Goal: Task Accomplishment & Management: Manage account settings

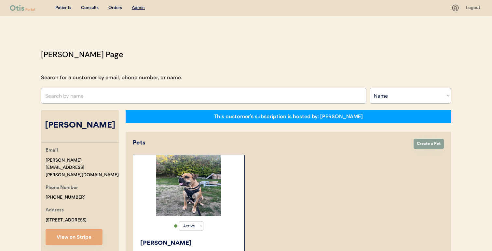
select select ""Name""
select select "true"
click at [198, 88] on input "text" at bounding box center [203, 96] width 325 height 16
paste input "Melinda Sibilia"
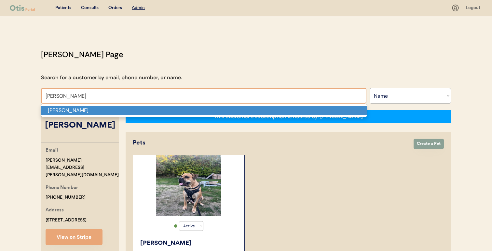
click at [198, 107] on p "Melinda Sibilia" at bounding box center [203, 110] width 325 height 9
type input "Melinda Sibilia"
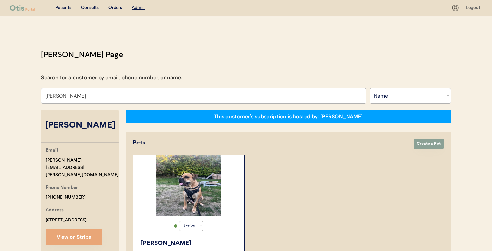
select select "true"
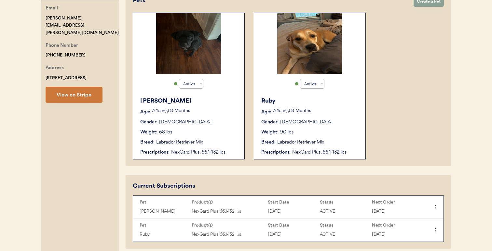
scroll to position [141, 0]
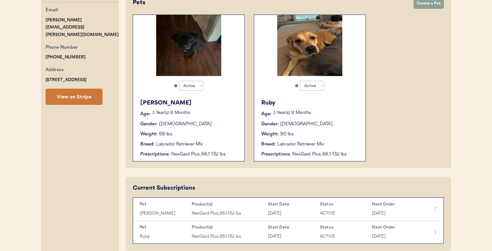
click at [88, 89] on button "View on Stripe" at bounding box center [74, 97] width 57 height 16
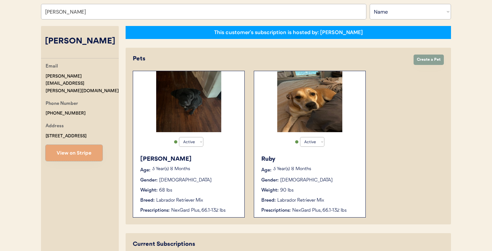
scroll to position [58, 0]
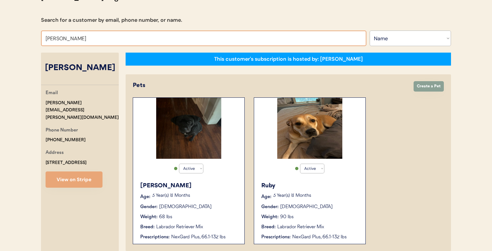
click at [188, 40] on input "Melinda Sibilia" at bounding box center [203, 39] width 325 height 16
paste input "esther han"
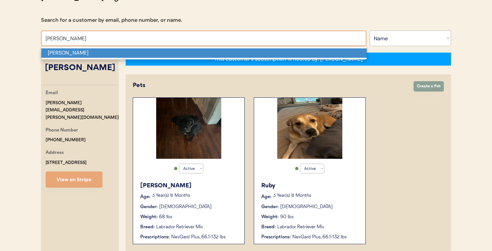
click at [183, 55] on p "esther han" at bounding box center [203, 52] width 325 height 9
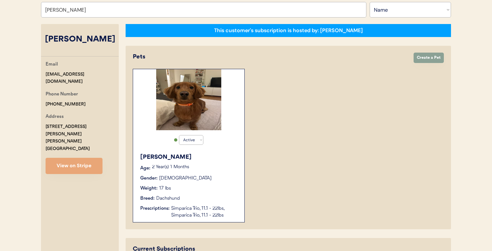
scroll to position [85, 0]
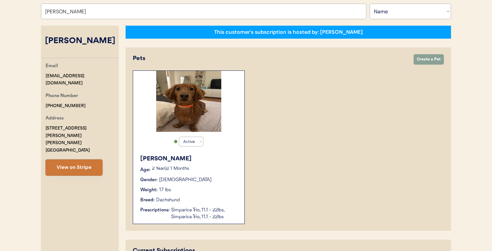
click at [71, 160] on button "View on Stripe" at bounding box center [74, 168] width 57 height 16
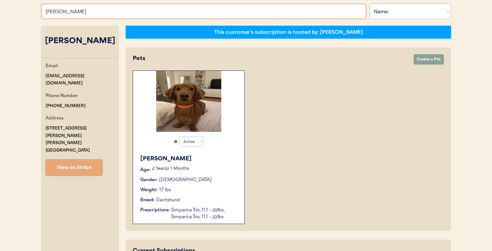
click at [231, 14] on input "esther han" at bounding box center [203, 12] width 325 height 16
paste input "Melinda Sibilia"
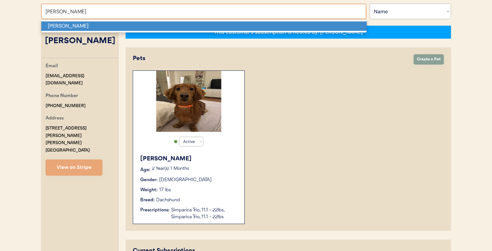
click at [229, 28] on p "Melinda Sibilia" at bounding box center [203, 25] width 325 height 9
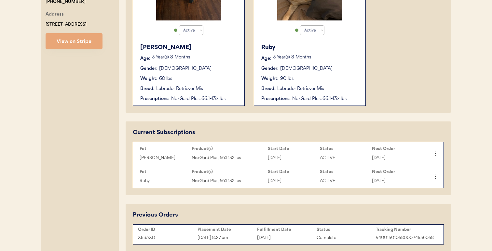
scroll to position [183, 0]
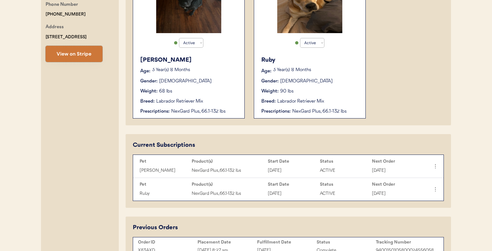
click at [85, 51] on button "View on Stripe" at bounding box center [74, 54] width 57 height 16
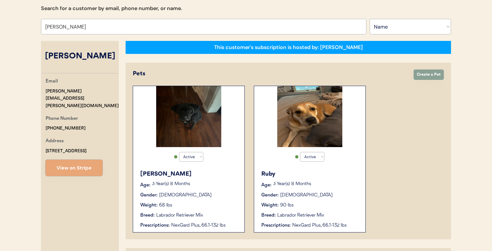
scroll to position [66, 0]
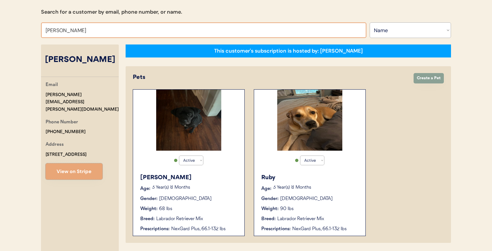
click at [201, 32] on input "Melinda Sibilia" at bounding box center [203, 30] width 325 height 16
paste input "Aubrey Murphy"
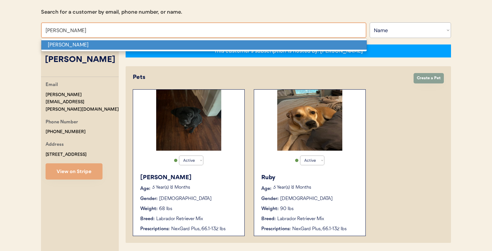
click at [199, 48] on p "Aubrey Murphy" at bounding box center [203, 44] width 325 height 9
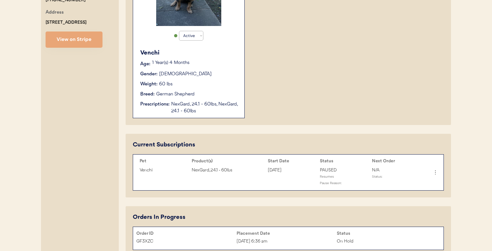
scroll to position [196, 0]
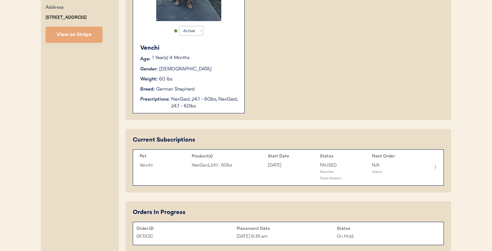
type input "Aubrey Murphy"
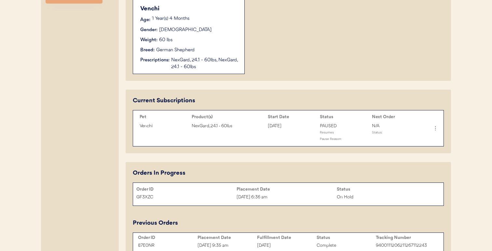
scroll to position [236, 0]
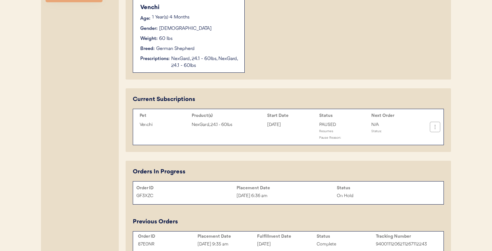
click at [435, 128] on icon at bounding box center [435, 127] width 7 height 7
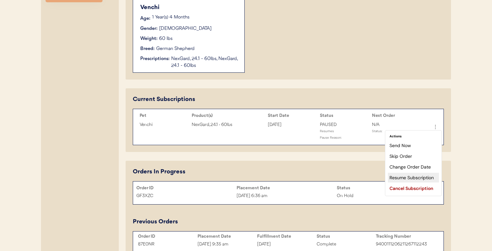
click at [414, 176] on div "Resume Subscription" at bounding box center [413, 178] width 51 height 10
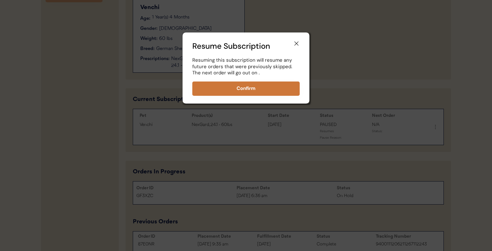
click at [286, 84] on button "Confirm" at bounding box center [245, 89] width 107 height 14
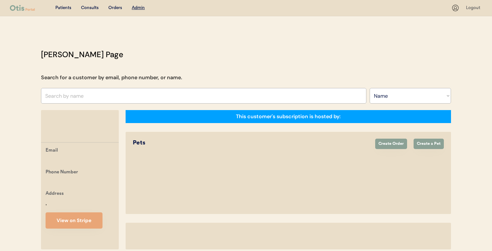
select select ""Name""
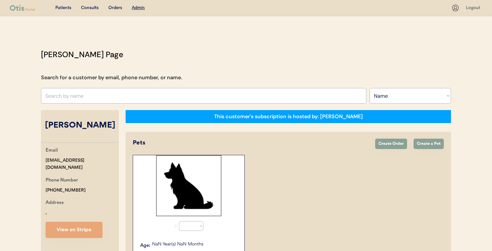
select select "true"
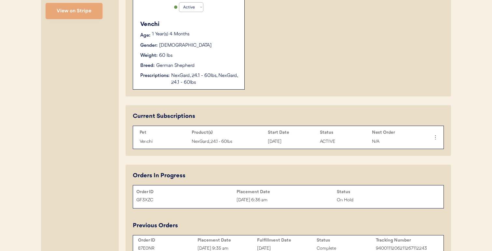
scroll to position [218, 0]
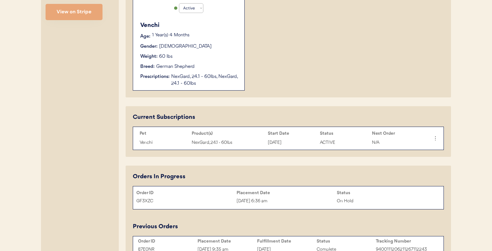
click at [220, 56] on div "Weight: 60 lbs" at bounding box center [189, 56] width 98 height 7
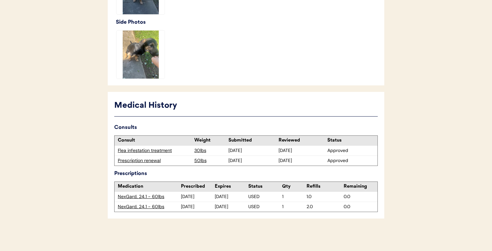
scroll to position [245, 0]
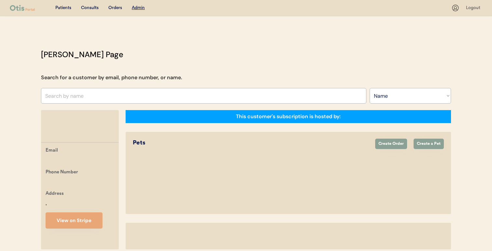
select select ""Name""
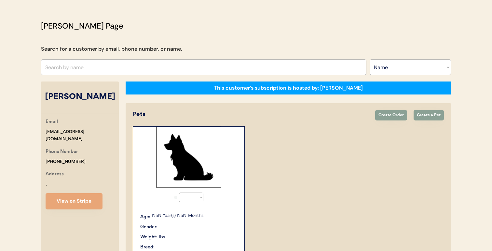
select select "true"
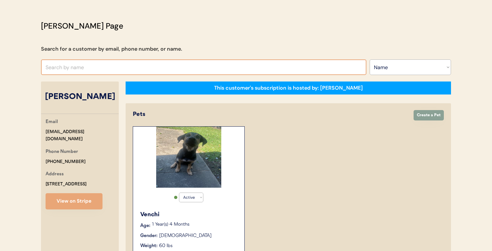
click at [257, 69] on input "text" at bounding box center [203, 68] width 325 height 16
paste input "Michael Richards"
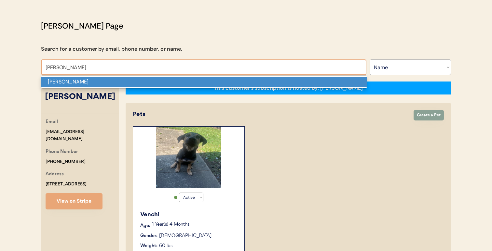
click at [253, 83] on p "Michael Richards" at bounding box center [203, 81] width 325 height 9
type input "Michael Richards"
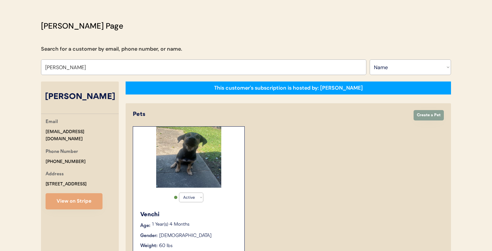
select select "true"
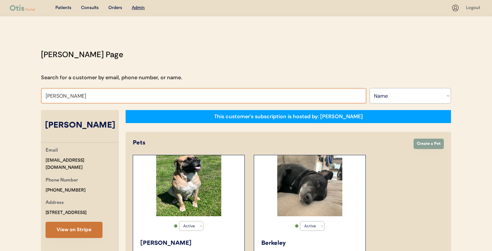
click at [74, 233] on button "View on Stripe" at bounding box center [74, 230] width 57 height 16
click at [340, 103] on input "Michael Richards" at bounding box center [203, 96] width 325 height 16
paste input "Samantha Roger"
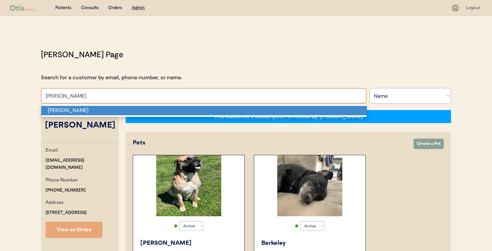
click at [327, 114] on p "Samantha Rogers" at bounding box center [203, 110] width 325 height 9
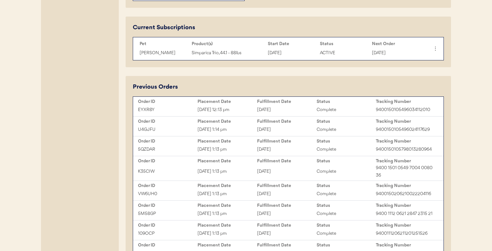
scroll to position [313, 0]
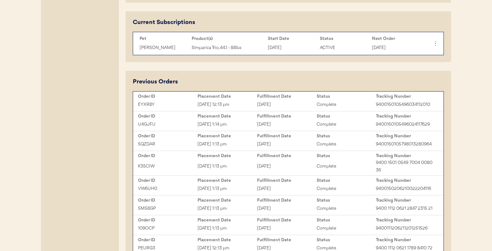
type input "Samantha Rogers"
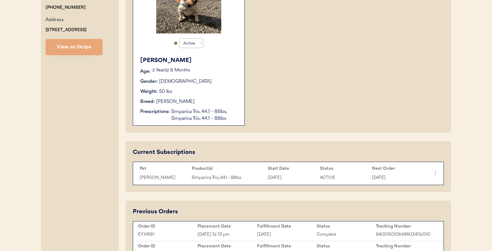
scroll to position [184, 0]
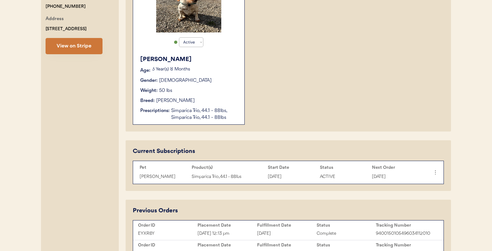
click at [89, 49] on button "View on Stripe" at bounding box center [74, 46] width 57 height 16
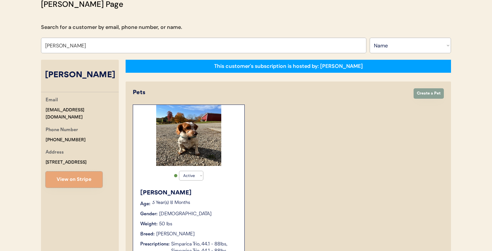
scroll to position [0, 0]
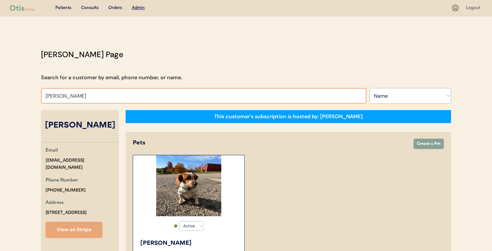
click at [180, 94] on input "Samantha Rogers" at bounding box center [203, 96] width 325 height 16
paste input "Kendra Austin"
type input "Kendra Austin"
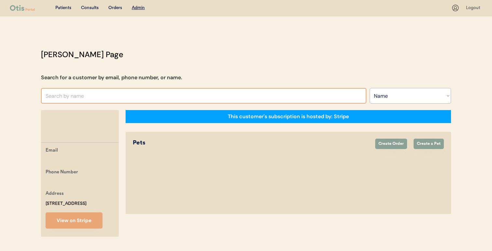
click at [180, 94] on input "text" at bounding box center [203, 96] width 325 height 16
paste input "Kendra Austin"
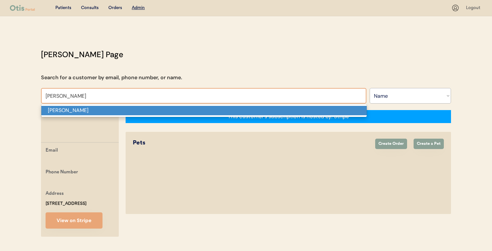
click at [175, 110] on p "[PERSON_NAME]" at bounding box center [203, 110] width 325 height 9
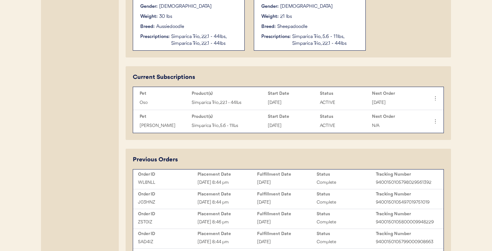
type input "[PERSON_NAME]"
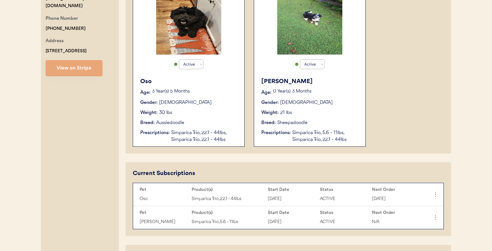
scroll to position [163, 0]
click at [277, 138] on div "Prescriptions: Simparica Trio, 5.6 - 11lbs, Simparica Trio, 22.1 - 44lbs" at bounding box center [310, 136] width 98 height 14
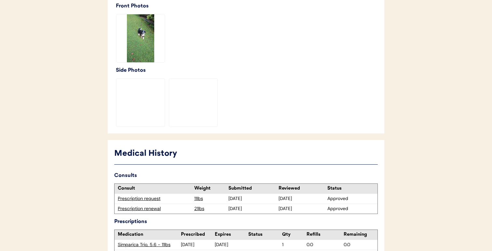
scroll to position [261, 0]
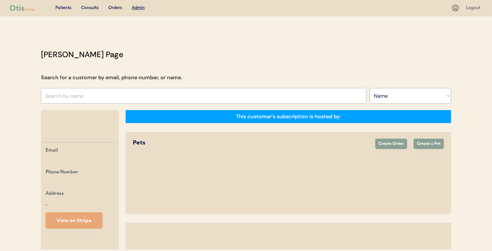
select select ""Name""
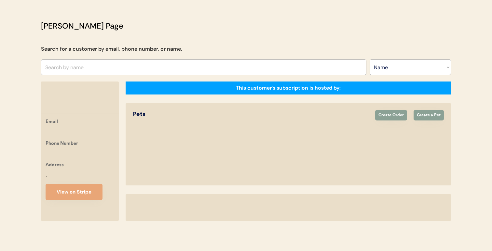
select select "true"
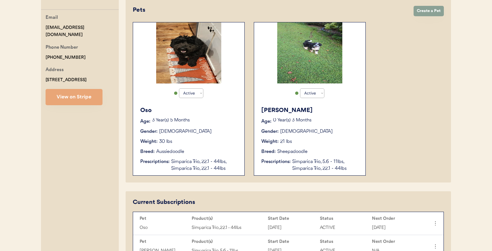
scroll to position [133, 0]
click at [88, 102] on button "View on Stripe" at bounding box center [74, 97] width 57 height 16
drag, startPoint x: 85, startPoint y: 31, endPoint x: 45, endPoint y: 27, distance: 40.5
click at [45, 27] on div "Email [EMAIL_ADDRESS][DOMAIN_NAME] Phone Number [PHONE_NUMBER] Address [STREET_…" at bounding box center [80, 59] width 78 height 91
copy div "[EMAIL_ADDRESS][DOMAIN_NAME]"
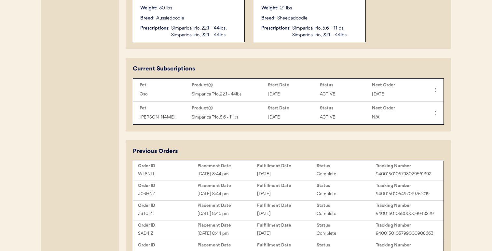
scroll to position [267, 0]
click at [300, 175] on div "[DATE]" at bounding box center [287, 173] width 60 height 7
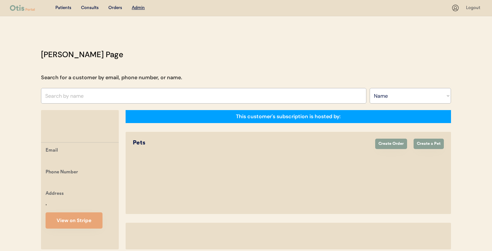
select select ""Name""
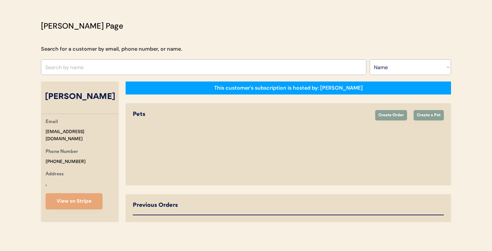
select select "true"
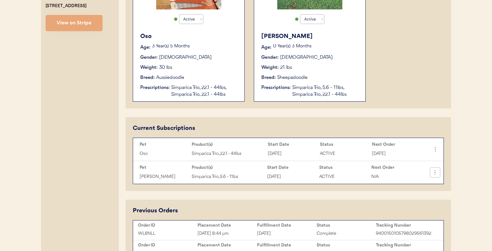
scroll to position [210, 0]
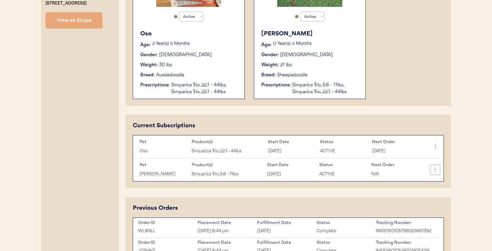
click at [440, 170] on button at bounding box center [435, 170] width 10 height 10
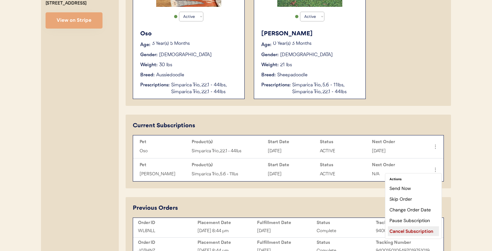
click at [417, 228] on div "Cancel Subscription" at bounding box center [413, 232] width 51 height 10
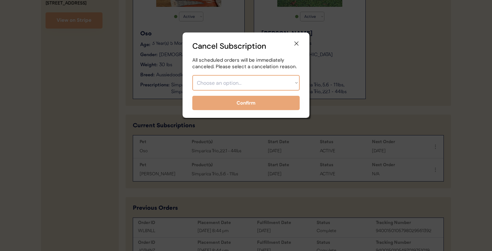
click at [288, 88] on select "Choose an option... Too expensive / can't afford Getting medication elsewhere (…" at bounding box center [245, 83] width 107 height 16
click at [192, 75] on select "Choose an option... Too expensive / can't afford Getting medication elsewhere (…" at bounding box center [245, 83] width 107 height 16
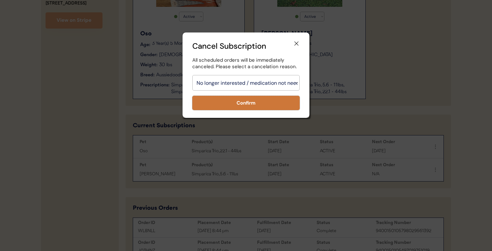
click at [264, 104] on button "Confirm" at bounding box center [245, 103] width 107 height 14
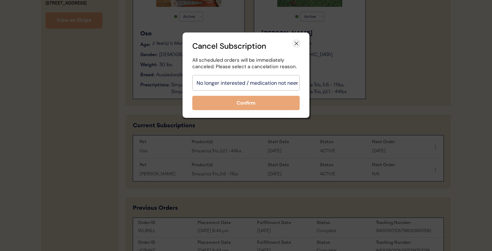
click at [298, 42] on icon at bounding box center [296, 43] width 7 height 7
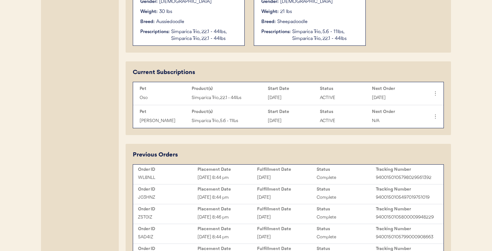
scroll to position [265, 0]
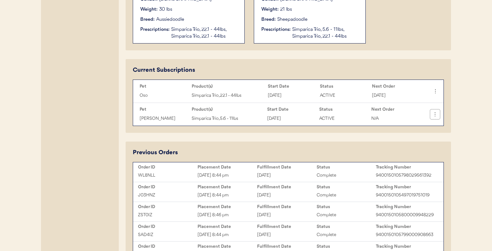
click at [434, 116] on icon at bounding box center [435, 114] width 7 height 7
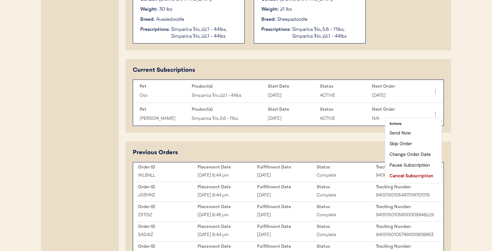
click at [453, 116] on div "Otis Admin Page Search for a customer by email, phone number, or name. Search B…" at bounding box center [245, 156] width 423 height 747
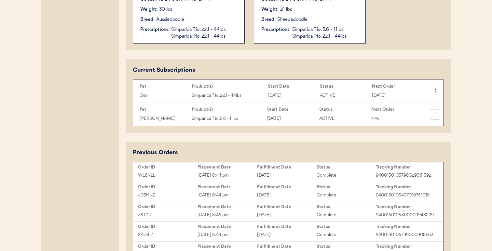
click at [434, 116] on icon at bounding box center [435, 114] width 7 height 7
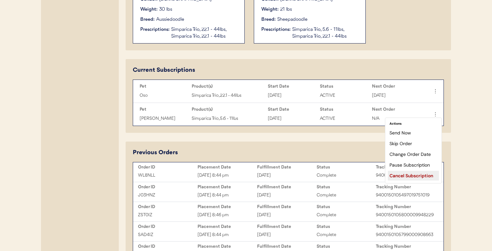
click at [405, 177] on div "Cancel Subscription" at bounding box center [413, 176] width 51 height 10
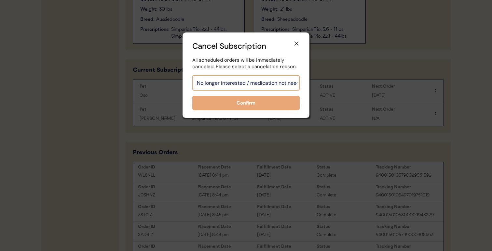
click at [271, 80] on select "Choose an option... Too expensive / can't afford Getting medication elsewhere (…" at bounding box center [245, 83] width 107 height 16
select select ""other""
click at [192, 75] on select "Choose an option... Too expensive / can't afford Getting medication elsewhere (…" at bounding box center [245, 83] width 107 height 16
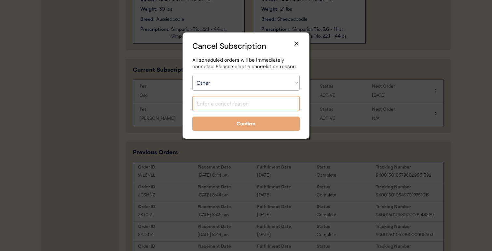
click at [261, 104] on input "input" at bounding box center [245, 104] width 107 height 16
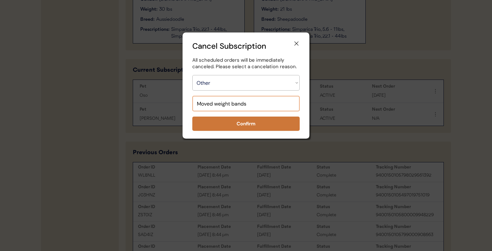
type input "Moved weight bands"
click at [251, 126] on button "Confirm" at bounding box center [245, 124] width 107 height 14
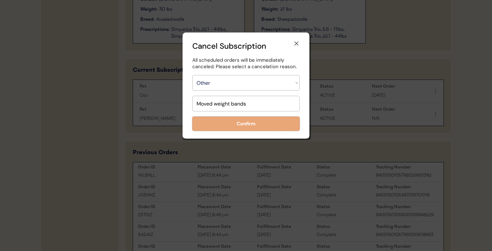
click at [295, 40] on div "Cancel Subscription All scheduled orders will be immediately canceled. Please s…" at bounding box center [246, 86] width 127 height 106
click at [296, 41] on icon at bounding box center [296, 43] width 7 height 7
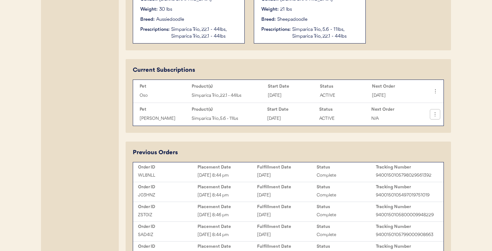
click at [436, 116] on icon at bounding box center [435, 114] width 7 height 7
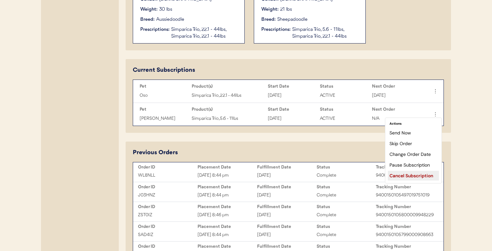
click at [409, 177] on div "Cancel Subscription" at bounding box center [413, 176] width 51 height 10
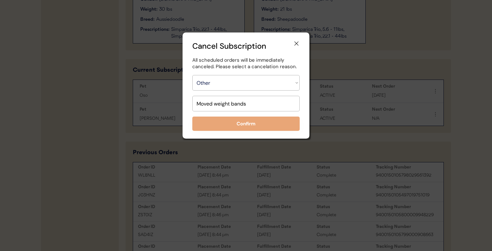
click at [247, 74] on div "Cancel Subscription All scheduled orders will be immediately canceled. Please s…" at bounding box center [246, 86] width 127 height 106
click at [251, 103] on input "input" at bounding box center [245, 104] width 107 height 16
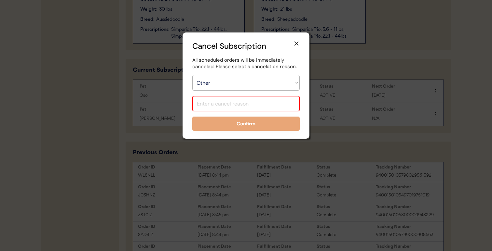
click at [264, 78] on select "Choose an option... Too expensive / can't afford Getting medication elsewhere (…" at bounding box center [245, 83] width 107 height 16
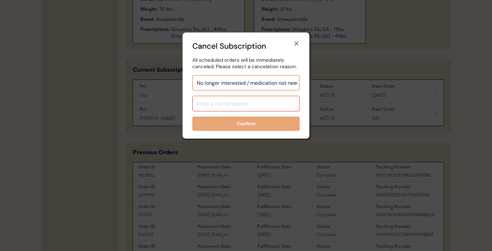
click at [192, 75] on select "Choose an option... Too expensive / can't afford Getting medication elsewhere (…" at bounding box center [245, 83] width 107 height 16
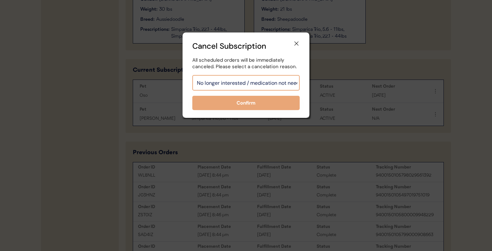
click at [264, 84] on select "Choose an option... Too expensive / can't afford Getting medication elsewhere (…" at bounding box center [245, 83] width 107 height 16
select select ""other""
click at [192, 75] on select "Choose an option... Too expensive / can't afford Getting medication elsewhere (…" at bounding box center [245, 83] width 107 height 16
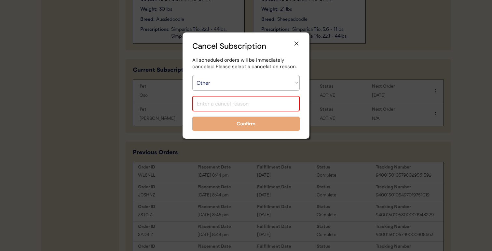
click at [257, 103] on input "input" at bounding box center [245, 104] width 107 height 16
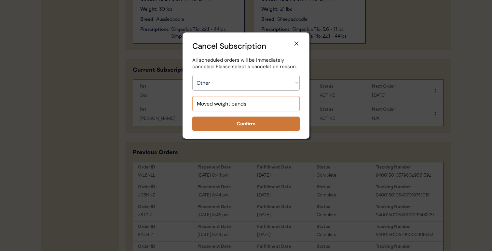
type input "Moved weight bands"
click at [257, 120] on button "Confirm" at bounding box center [245, 124] width 107 height 14
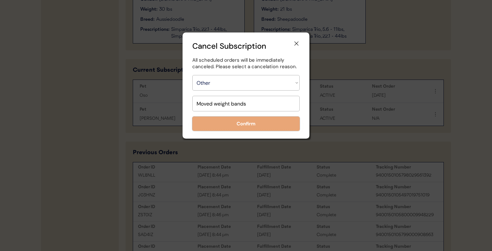
click at [298, 44] on icon at bounding box center [296, 43] width 7 height 7
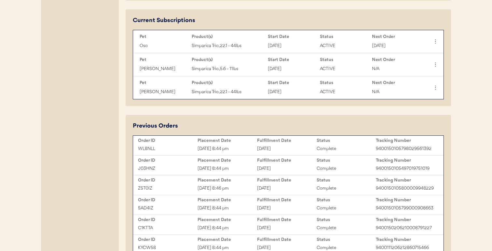
scroll to position [314, 0]
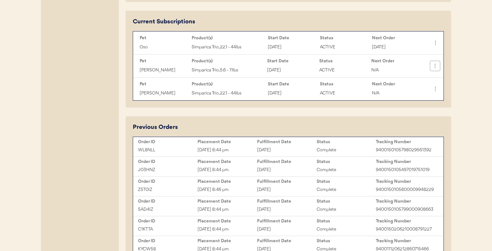
click at [436, 67] on icon at bounding box center [435, 66] width 7 height 7
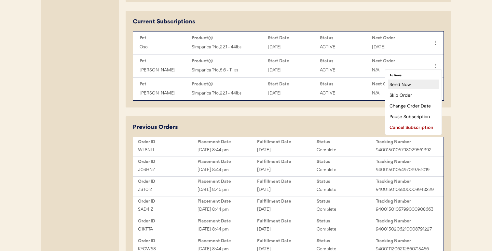
click at [410, 87] on div "Send Now" at bounding box center [413, 85] width 51 height 10
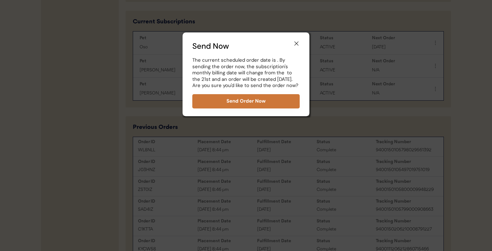
click at [277, 101] on button "Send Order Now" at bounding box center [245, 101] width 107 height 14
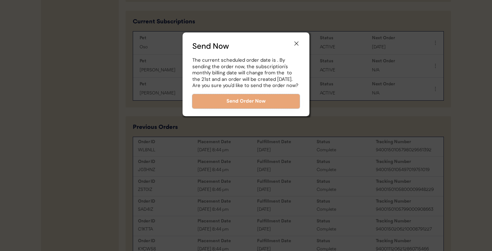
click at [296, 40] on icon at bounding box center [296, 43] width 7 height 7
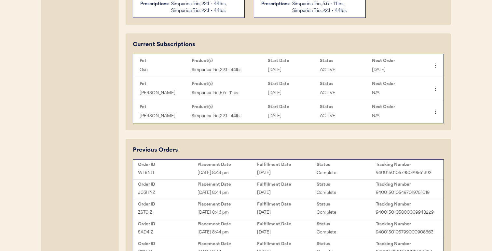
scroll to position [291, 0]
click at [434, 115] on button at bounding box center [435, 112] width 10 height 10
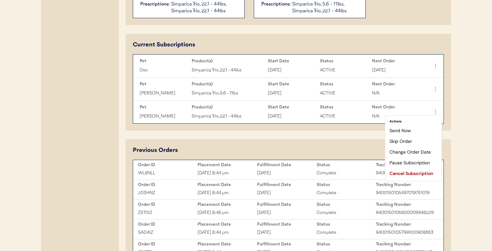
click at [449, 122] on div "Current Subscriptions Pet Product(s) Start Date Status Next Order Oso Simparica…" at bounding box center [288, 82] width 325 height 97
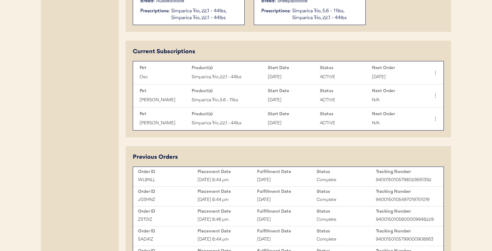
scroll to position [284, 0]
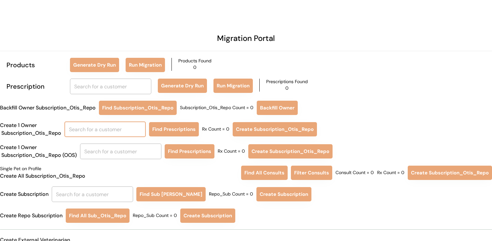
click at [105, 131] on input "text" at bounding box center [104, 130] width 81 height 16
type input "[PERSON_NAME] au"
type input "[PERSON_NAME]"
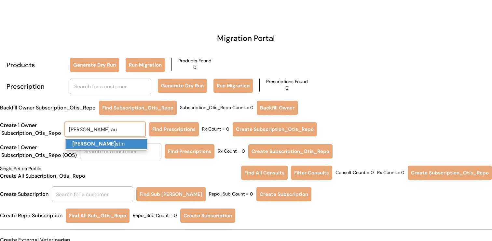
click at [108, 147] on p "[PERSON_NAME] Au stin" at bounding box center [106, 144] width 81 height 9
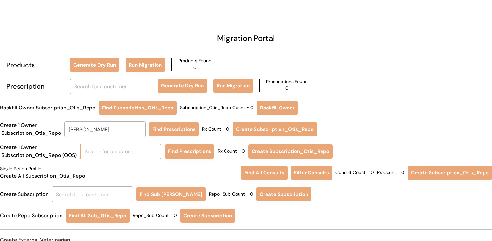
type input "[PERSON_NAME]"
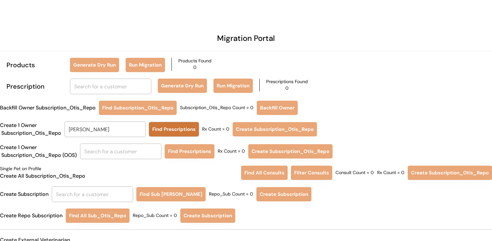
click at [170, 135] on button "Find Prescriptions" at bounding box center [174, 129] width 50 height 14
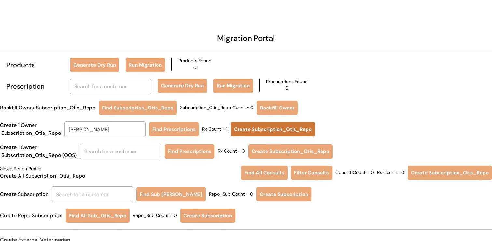
click at [245, 136] on button "Create Subscription_Otis_Repo" at bounding box center [273, 129] width 84 height 14
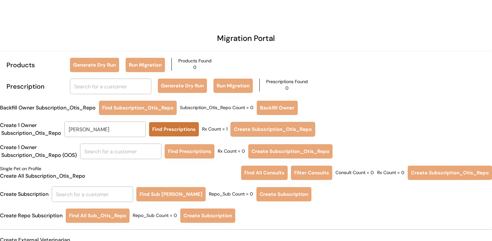
click at [183, 133] on button "Find Prescriptions" at bounding box center [174, 129] width 50 height 14
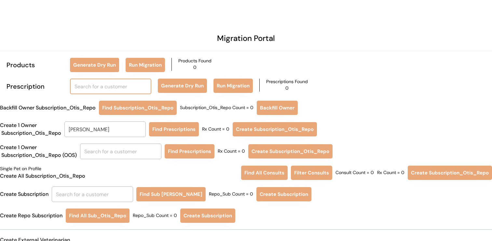
click at [120, 90] on input "text" at bounding box center [110, 87] width 81 height 16
type input "ke"
type input "[PERSON_NAME]"
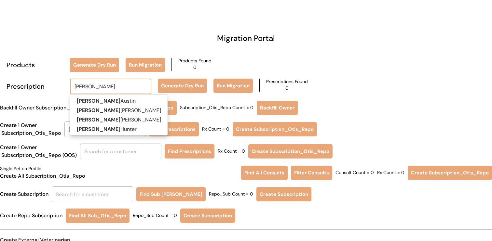
type input "[PERSON_NAME]"
type input "[PERSON_NAME] au"
type input "[PERSON_NAME]"
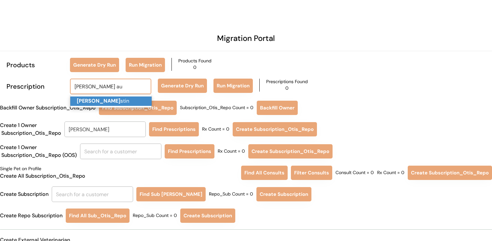
click at [123, 102] on p "Kendra Au stin" at bounding box center [110, 101] width 81 height 9
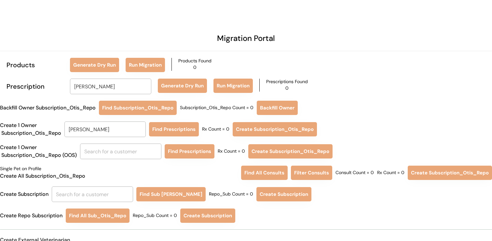
type input "[PERSON_NAME]"
click at [174, 91] on button "Generate Dry Run" at bounding box center [182, 86] width 49 height 14
click at [231, 91] on button "Run Migration" at bounding box center [232, 86] width 39 height 14
click at [117, 198] on input "text" at bounding box center [92, 195] width 81 height 16
type input "E"
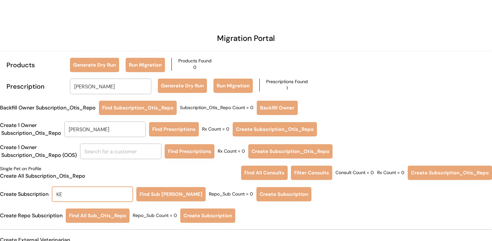
type input "KEN"
type input "KENdra Austin"
type input "KEND"
type input "KENDra Austin"
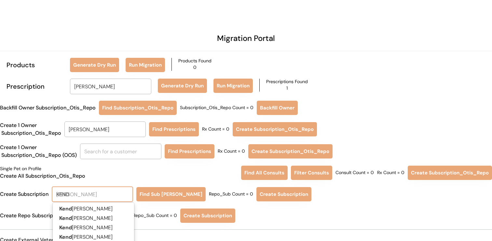
type input "KENDR"
type input "KENDRa Austin"
type input "KENDRA"
type input "KENDRA Austin"
type input "KENDRA A"
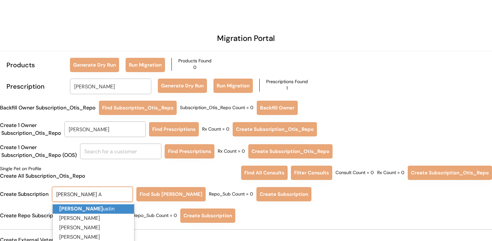
click at [114, 210] on p "Kendra A ustin" at bounding box center [93, 209] width 81 height 9
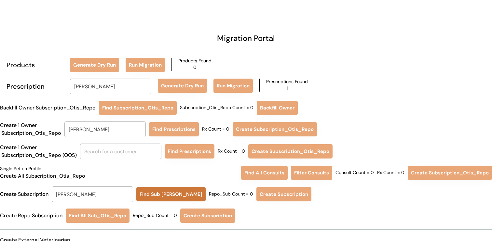
type input "[PERSON_NAME]"
click at [157, 196] on button "Find Sub Otis Repo" at bounding box center [170, 194] width 69 height 14
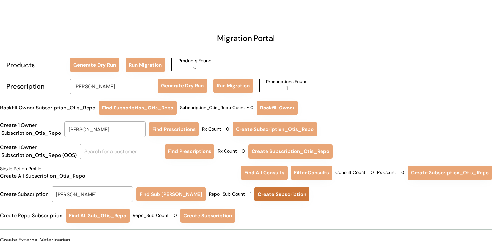
click at [256, 195] on button "Create Subscription" at bounding box center [281, 194] width 55 height 14
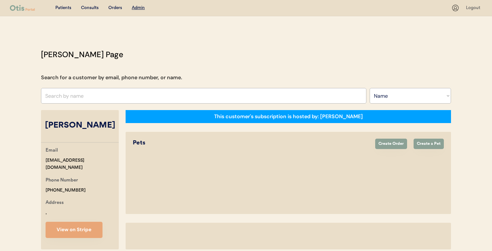
select select ""Name""
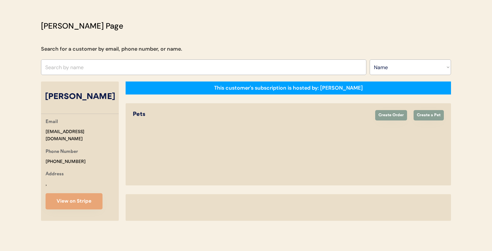
select select "true"
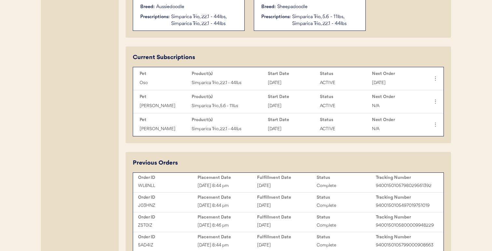
scroll to position [277, 0]
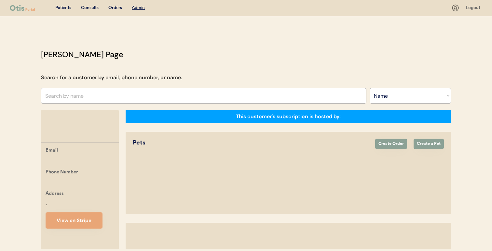
select select ""Name""
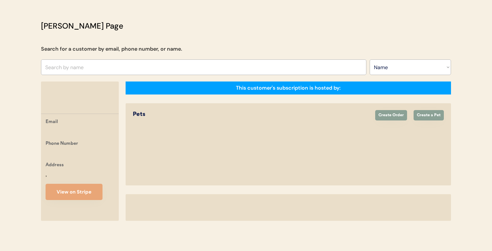
select select "true"
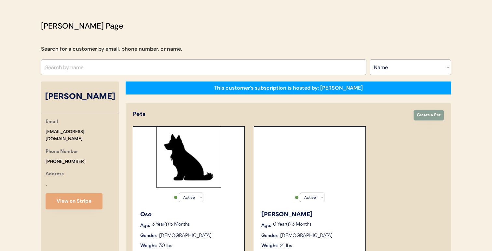
select select "true"
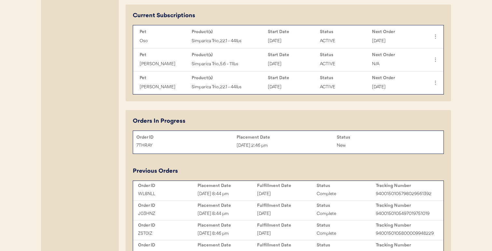
scroll to position [321, 0]
click at [323, 145] on div "Sep 21, 2025 2:46 pm" at bounding box center [287, 145] width 100 height 7
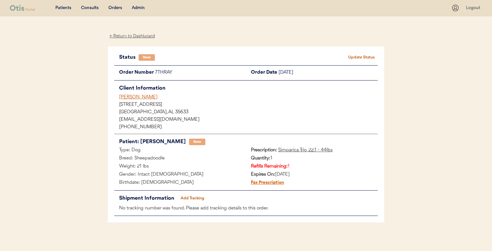
drag, startPoint x: 151, startPoint y: 94, endPoint x: 113, endPoint y: 94, distance: 38.1
click at [113, 94] on div "Status New Update Status Order Number 7THRAY Order Date September 21, 2025 Clie…" at bounding box center [246, 135] width 277 height 177
drag, startPoint x: 113, startPoint y: 100, endPoint x: 151, endPoint y: 100, distance: 38.4
click at [151, 100] on div "Status New Update Status Order Number 7THRAY Order Date September 21, 2025 Clie…" at bounding box center [246, 135] width 277 height 177
copy div "Kendra Austin"
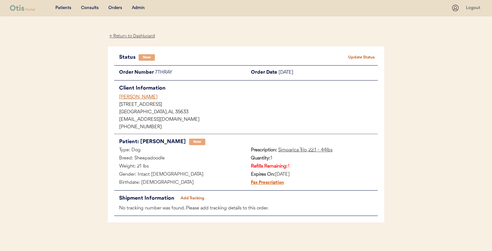
click at [164, 72] on div "7THRAY" at bounding box center [200, 73] width 91 height 8
copy div "7THRAY"
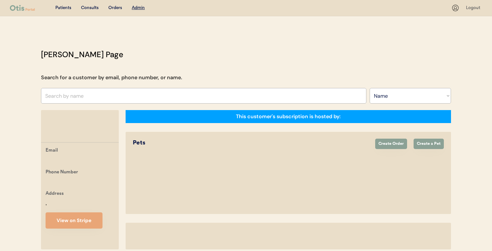
select select ""Name""
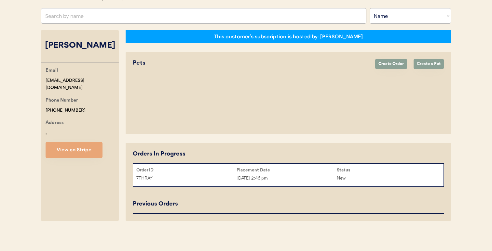
select select "true"
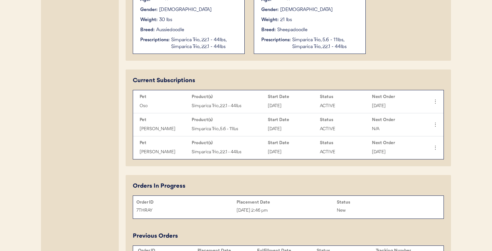
scroll to position [275, 0]
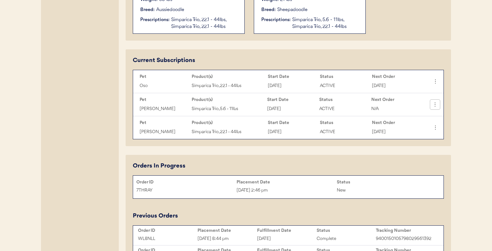
click at [440, 103] on button at bounding box center [435, 105] width 10 height 10
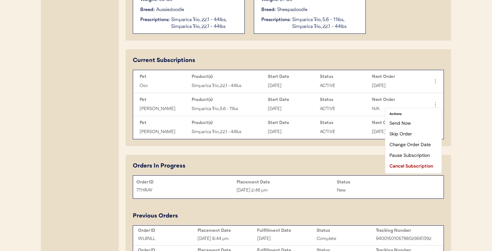
click at [461, 120] on div "Patients Consults Orders Admin Logout [PERSON_NAME] Admin Page Search for a cus…" at bounding box center [246, 173] width 492 height 896
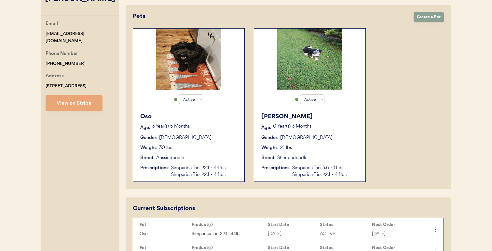
scroll to position [33, 0]
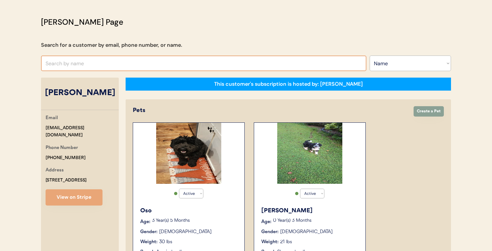
click at [196, 61] on input "text" at bounding box center [203, 64] width 325 height 16
paste input "[PERSON_NAME]"
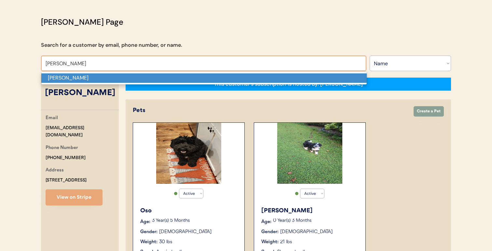
click at [191, 75] on p "[PERSON_NAME]" at bounding box center [203, 78] width 325 height 9
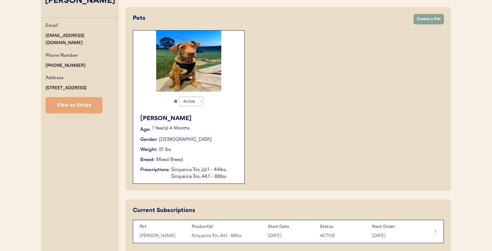
scroll to position [89, 0]
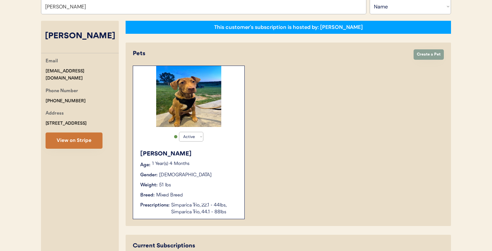
click at [95, 148] on button "View on Stripe" at bounding box center [74, 141] width 57 height 16
click at [200, 9] on input "April Greene" at bounding box center [203, 7] width 325 height 16
paste input "Jaclyn King"
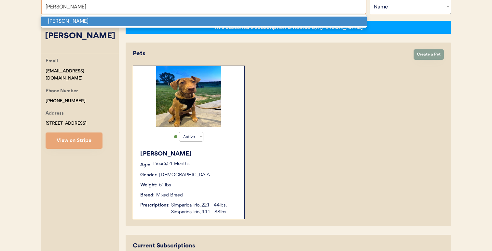
click at [196, 25] on p "Jaclyn King" at bounding box center [203, 21] width 325 height 9
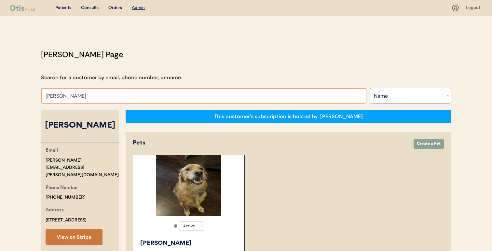
click at [79, 229] on button "View on Stripe" at bounding box center [74, 237] width 57 height 16
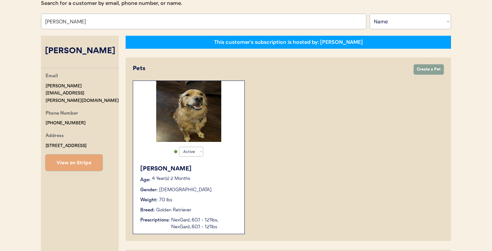
scroll to position [69, 0]
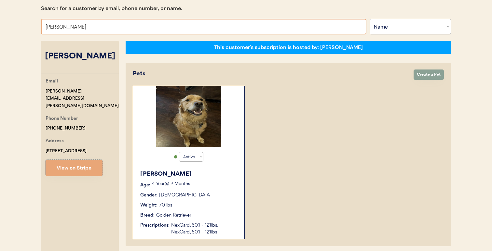
click at [220, 25] on input "Jaclyn King" at bounding box center [203, 27] width 325 height 16
paste input "Guye Turner"
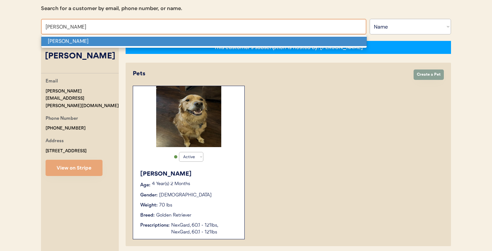
click at [211, 44] on p "Guye Turner" at bounding box center [203, 41] width 325 height 9
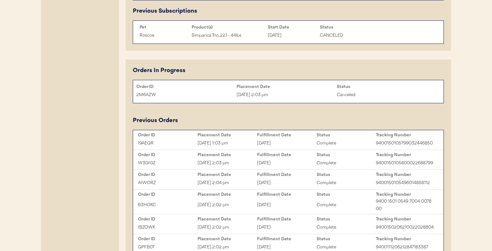
scroll to position [473, 0]
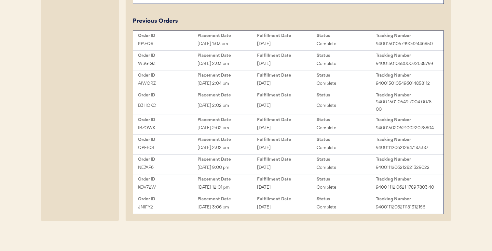
type input "Guye Turner"
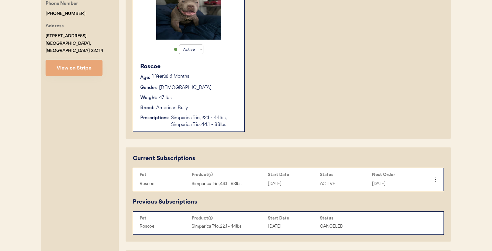
scroll to position [176, 0]
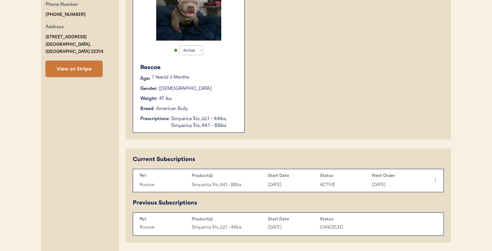
click at [92, 67] on button "View on Stripe" at bounding box center [74, 69] width 57 height 16
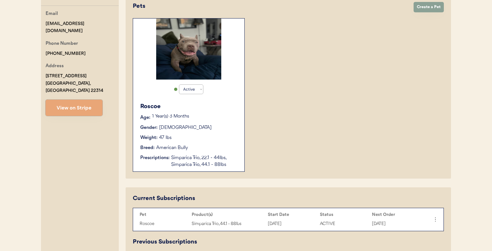
scroll to position [0, 0]
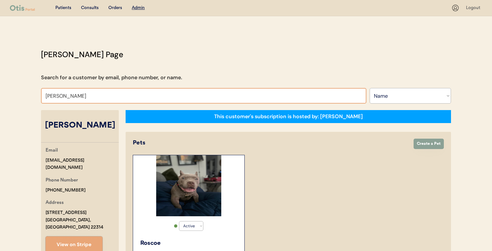
click at [172, 97] on input "Guye Turner" at bounding box center [203, 96] width 325 height 16
paste input "Teri Going"
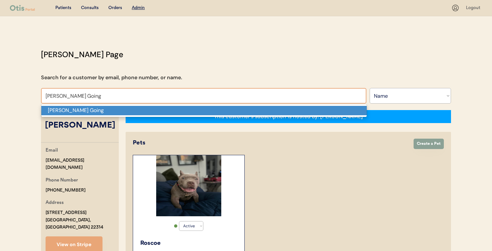
click at [168, 110] on p "Teri Going" at bounding box center [203, 110] width 325 height 9
type input "Teri Going"
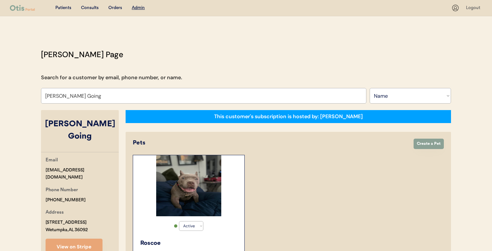
select select "true"
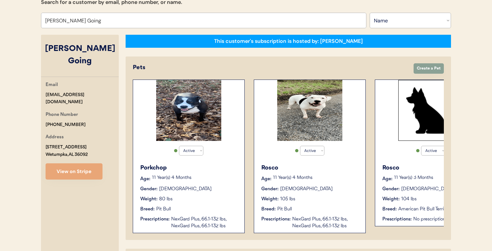
scroll to position [74, 0]
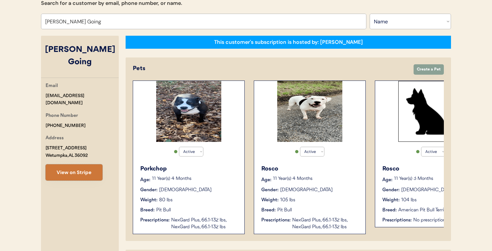
click at [84, 168] on button "View on Stripe" at bounding box center [74, 173] width 57 height 16
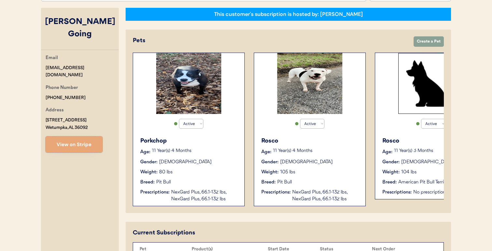
scroll to position [0, 0]
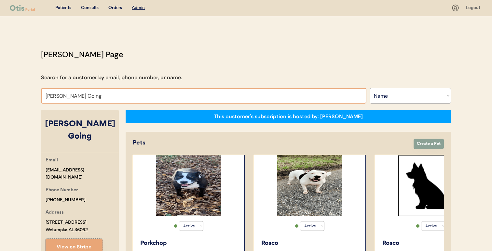
click at [265, 93] on input "Teri Going" at bounding box center [203, 96] width 325 height 16
paste input "Glenda Delgado"
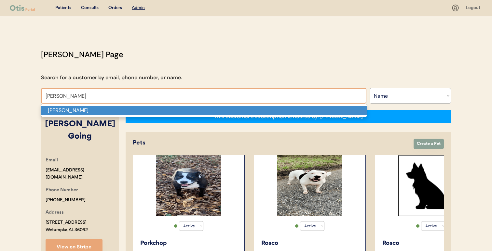
click at [255, 109] on p "Glenda Delgado" at bounding box center [203, 110] width 325 height 9
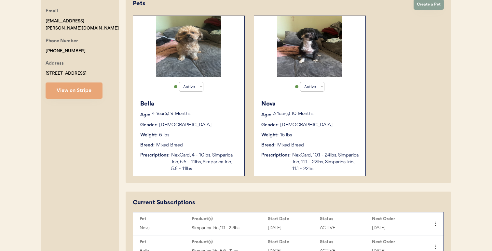
scroll to position [139, 0]
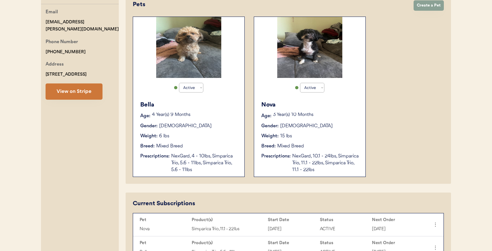
click at [81, 89] on button "View on Stripe" at bounding box center [74, 92] width 57 height 16
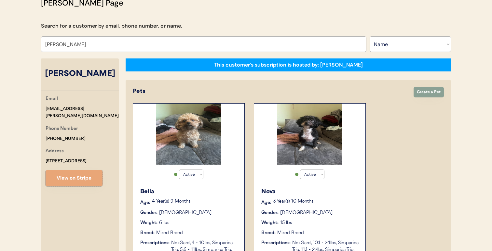
scroll to position [50, 0]
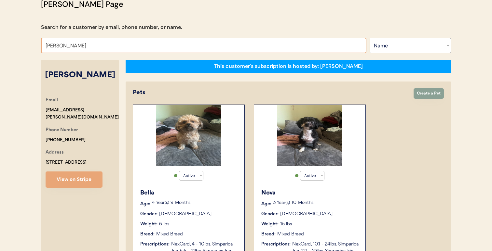
click at [238, 48] on input "Glenda Delgado" at bounding box center [203, 46] width 325 height 16
paste input "Stephanie Johnson"
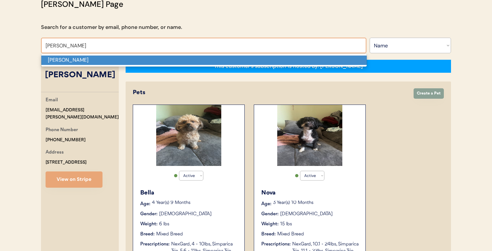
click at [230, 60] on p "[PERSON_NAME]" at bounding box center [203, 60] width 325 height 9
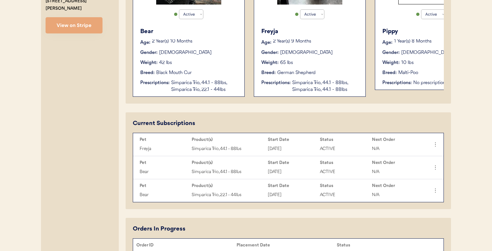
scroll to position [213, 0]
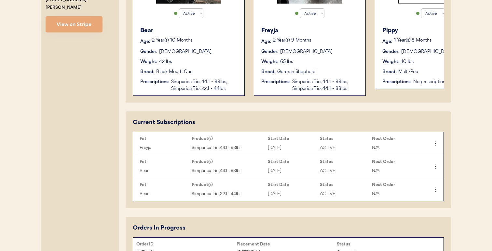
type input "[PERSON_NAME]"
click at [435, 166] on icon at bounding box center [435, 167] width 7 height 7
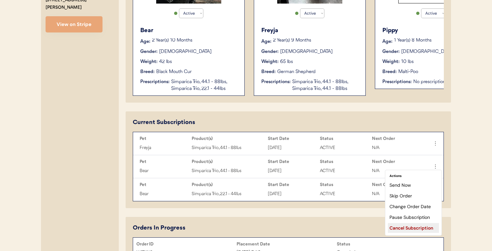
click at [419, 227] on div "Cancel Subscription" at bounding box center [413, 228] width 51 height 10
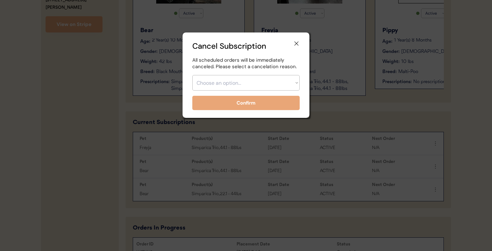
click at [276, 84] on select "Choose an option... Too expensive / can't afford Getting medication elsewhere (…" at bounding box center [245, 83] width 107 height 16
select select ""other""
click at [192, 75] on select "Choose an option... Too expensive / can't afford Getting medication elsewhere (…" at bounding box center [245, 83] width 107 height 16
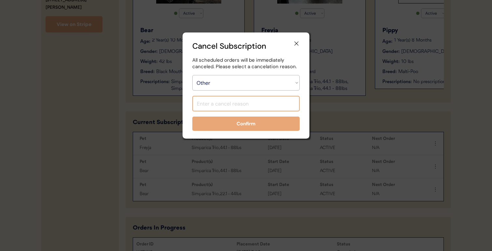
click at [253, 100] on input "input" at bounding box center [245, 104] width 107 height 16
type input "Moved to d"
click at [295, 43] on icon at bounding box center [296, 43] width 7 height 7
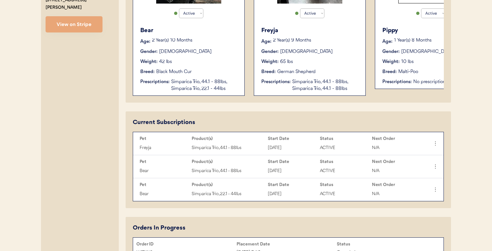
click at [205, 77] on div "Bear Age: 2 Year(s) 10 Months Gender: Male Weight: 42 lbs Breed: Black Mouth Cu…" at bounding box center [188, 59] width 105 height 73
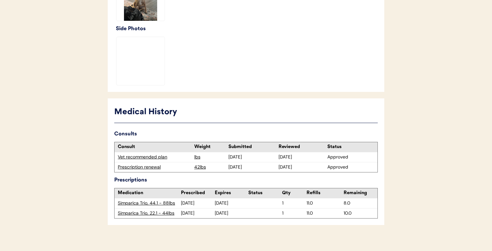
scroll to position [245, 0]
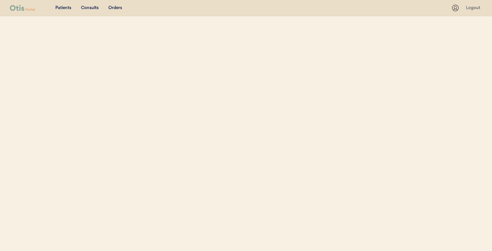
select select ""Name""
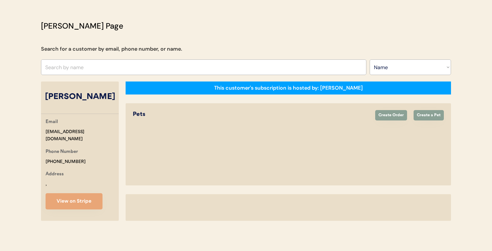
select select "true"
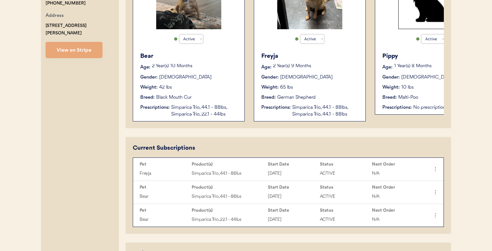
scroll to position [188, 0]
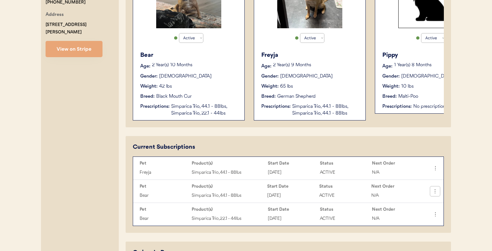
click at [434, 194] on icon at bounding box center [435, 191] width 7 height 7
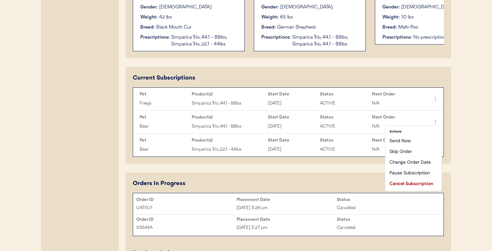
scroll to position [259, 0]
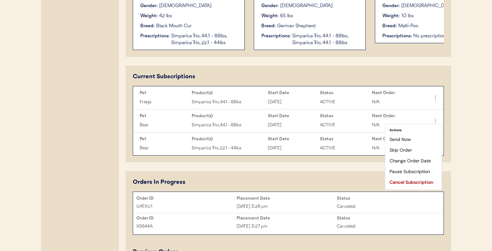
click at [453, 177] on div "[PERSON_NAME] Page Search for a customer by email, phone number, or name. Searc…" at bounding box center [245, 91] width 423 height 602
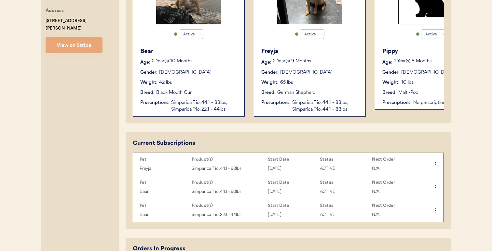
scroll to position [191, 0]
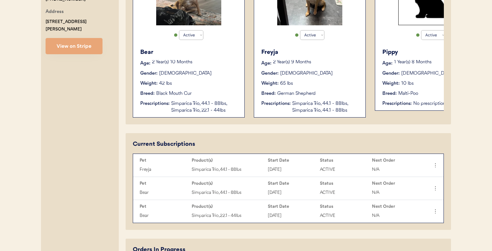
click at [215, 86] on div "Weight: 42 lbs" at bounding box center [189, 83] width 98 height 7
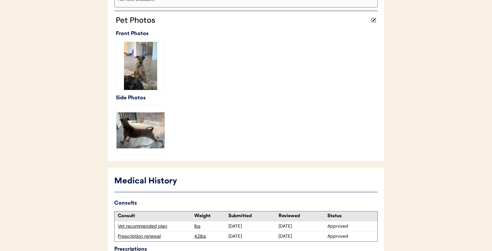
scroll to position [245, 0]
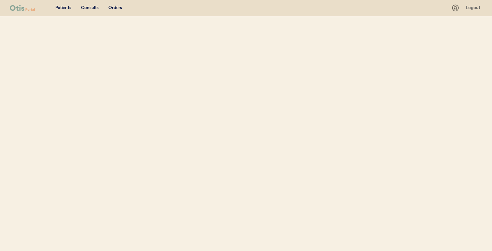
select select ""Name""
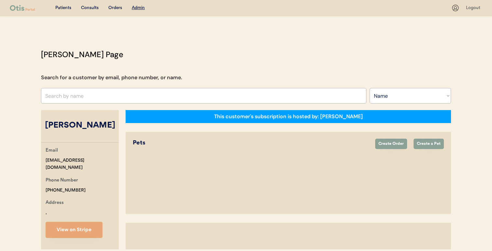
select select "true"
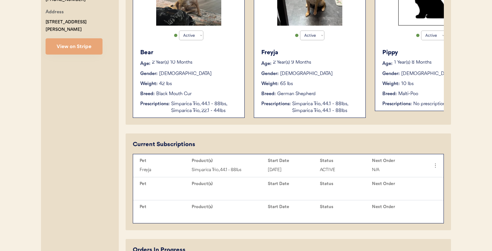
scroll to position [207, 0]
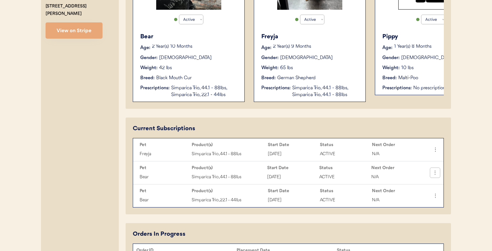
click at [435, 175] on icon at bounding box center [435, 173] width 7 height 7
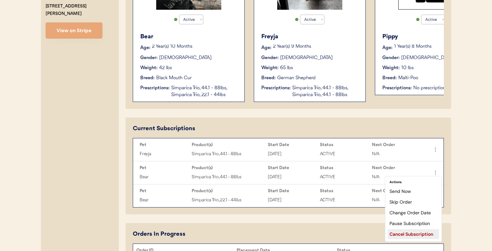
click at [413, 233] on div "Cancel Subscription" at bounding box center [413, 235] width 51 height 10
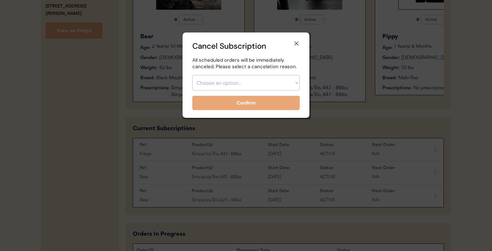
click at [281, 78] on select "Choose an option... Too expensive / can't afford Getting medication elsewhere (…" at bounding box center [245, 83] width 107 height 16
select select ""other""
click at [192, 75] on select "Choose an option... Too expensive / can't afford Getting medication elsewhere (…" at bounding box center [245, 83] width 107 height 16
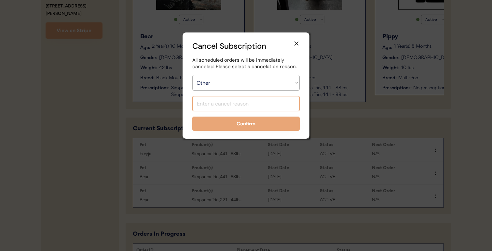
click at [252, 105] on input "input" at bounding box center [245, 104] width 107 height 16
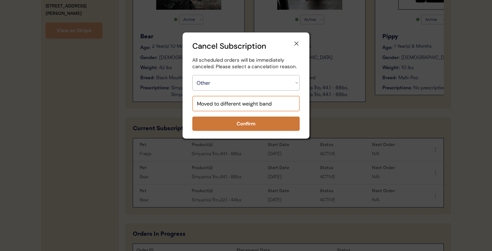
type input "Moved to different weight band"
click at [240, 120] on button "Confirm" at bounding box center [245, 124] width 107 height 14
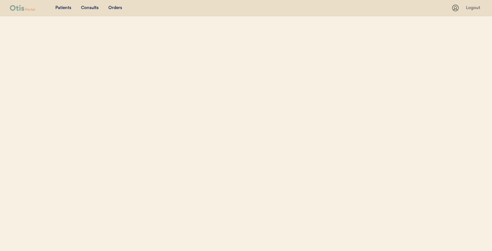
select select ""Name""
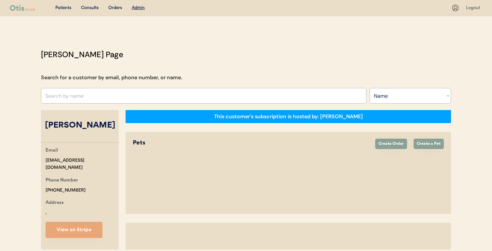
select select "true"
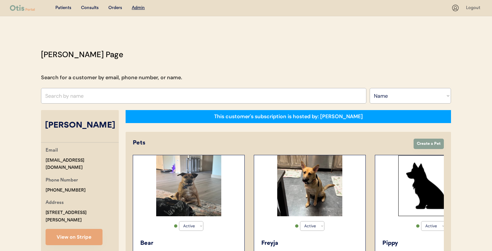
drag, startPoint x: 115, startPoint y: 162, endPoint x: 29, endPoint y: 155, distance: 85.5
copy div "[EMAIL_ADDRESS][DOMAIN_NAME]"
click at [201, 94] on input "text" at bounding box center [203, 96] width 325 height 16
paste input "[PERSON_NAME]"
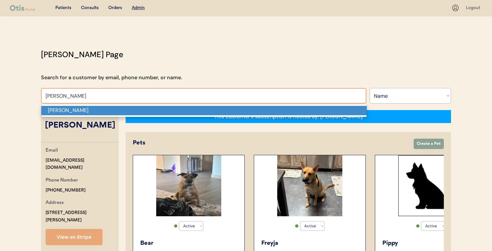
click at [184, 115] on p "[PERSON_NAME]" at bounding box center [203, 110] width 325 height 9
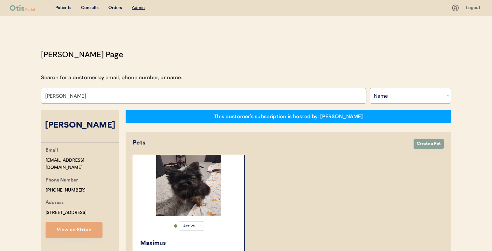
type input "[PERSON_NAME]"
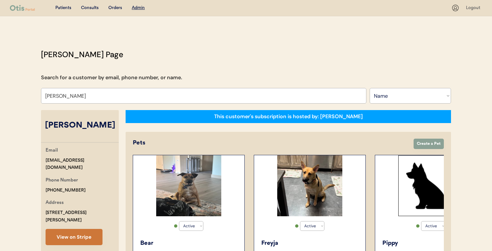
click at [76, 229] on button "View on Stripe" at bounding box center [74, 237] width 57 height 16
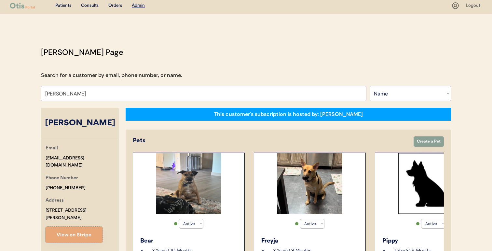
scroll to position [3, 0]
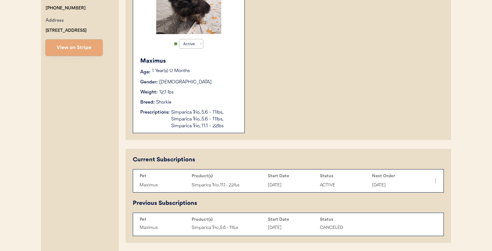
scroll to position [180, 0]
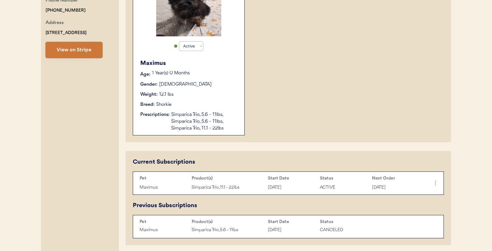
click at [92, 53] on button "View on Stripe" at bounding box center [74, 50] width 57 height 16
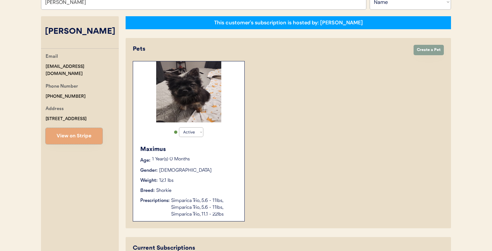
scroll to position [66, 0]
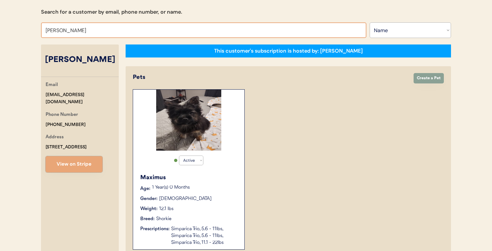
click at [251, 34] on input "[PERSON_NAME]" at bounding box center [203, 30] width 325 height 16
paste input "Dreiux [PERSON_NAME]"
paste input "text"
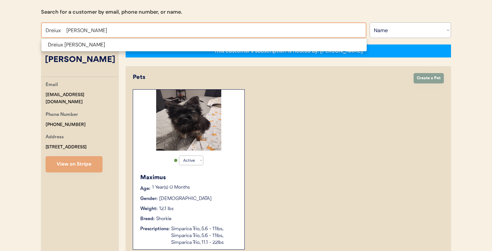
click at [263, 50] on span "Dreiux [PERSON_NAME]" at bounding box center [204, 44] width 326 height 13
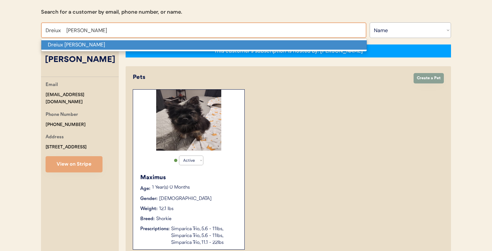
click at [265, 45] on p "Dreiux [PERSON_NAME]" at bounding box center [203, 44] width 325 height 9
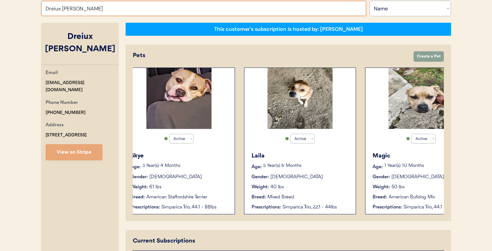
scroll to position [86, 0]
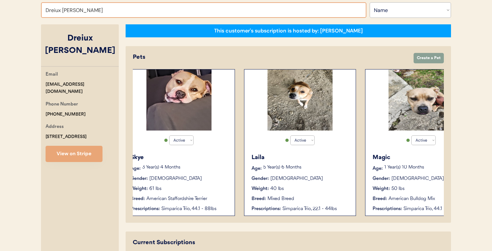
click at [246, 11] on input "Dreiux [PERSON_NAME]" at bounding box center [203, 10] width 325 height 16
paste input "[PERSON_NAME]"
type input "[PERSON_NAME]"
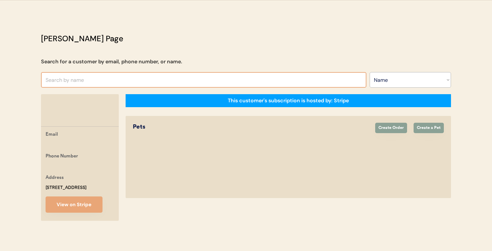
click at [223, 72] on input "text" at bounding box center [203, 80] width 325 height 16
paste input "[PERSON_NAME]"
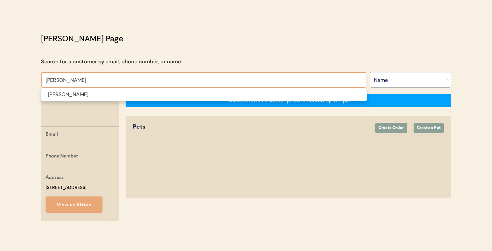
click at [216, 92] on span "[PERSON_NAME]" at bounding box center [204, 94] width 326 height 13
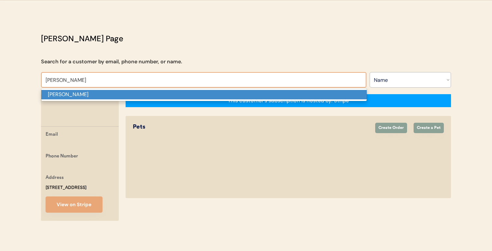
click at [217, 90] on p "[PERSON_NAME]" at bounding box center [203, 94] width 325 height 9
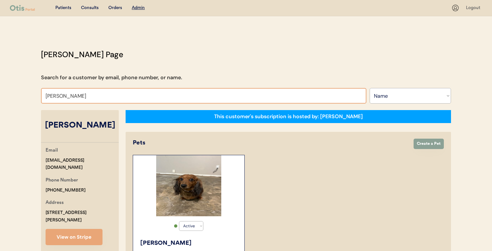
click at [209, 95] on input "[PERSON_NAME]" at bounding box center [203, 96] width 325 height 16
paste input "[PERSON_NAME]"
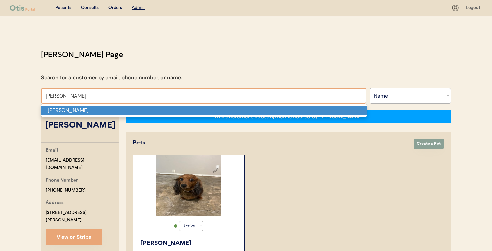
click at [200, 108] on p "[PERSON_NAME]" at bounding box center [203, 110] width 325 height 9
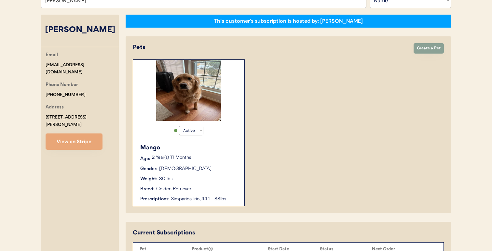
scroll to position [97, 0]
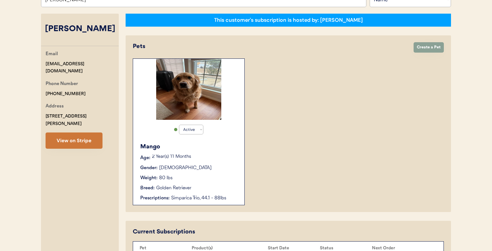
click at [87, 133] on button "View on Stripe" at bounding box center [74, 141] width 57 height 16
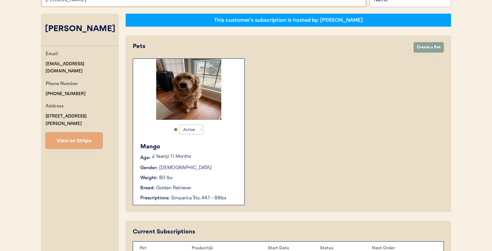
paste input "[PERSON_NAME]"
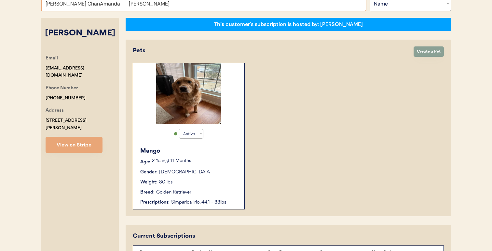
paste input "text"
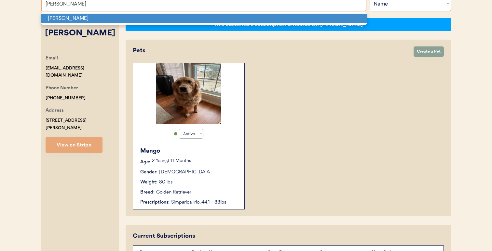
click at [203, 16] on p "[PERSON_NAME]" at bounding box center [203, 18] width 325 height 9
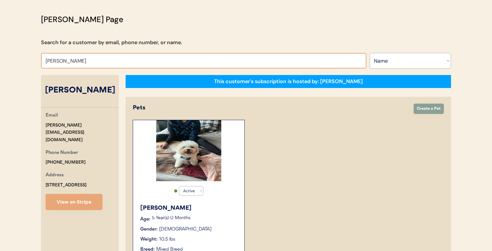
scroll to position [35, 0]
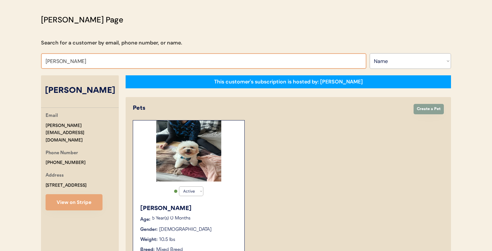
click at [243, 67] on input "[PERSON_NAME]" at bounding box center [203, 61] width 325 height 16
paste input "[PERSON_NAME]"
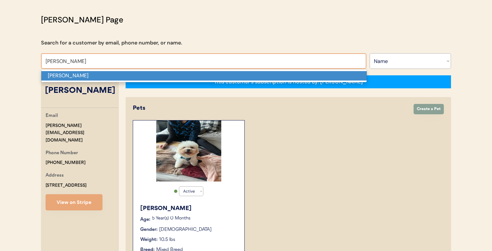
click at [240, 75] on p "[PERSON_NAME]" at bounding box center [203, 75] width 325 height 9
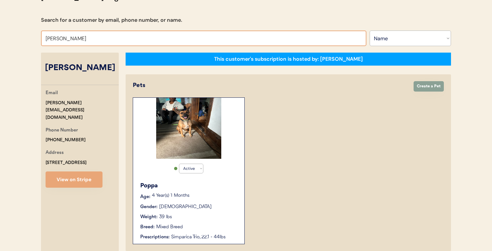
scroll to position [32, 0]
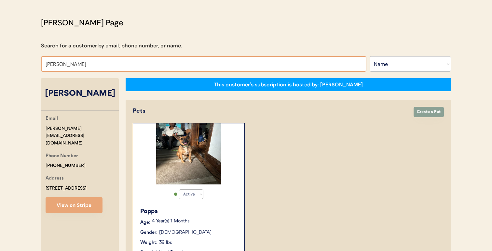
click at [246, 62] on input "[PERSON_NAME]" at bounding box center [203, 64] width 325 height 16
paste input "[PERSON_NAME]"
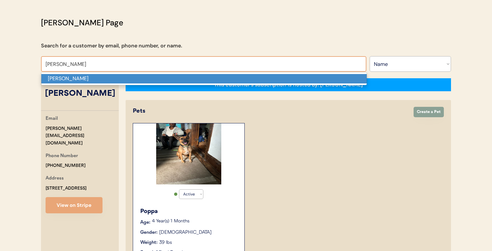
click at [243, 75] on p "[PERSON_NAME]" at bounding box center [203, 78] width 325 height 9
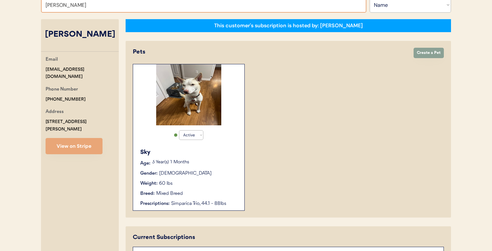
scroll to position [90, 0]
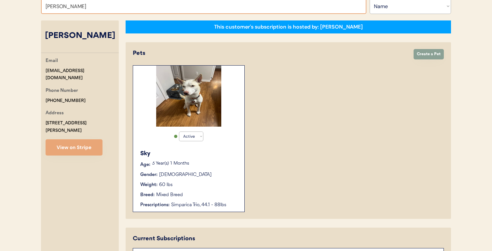
paste input "[PERSON_NAME]"
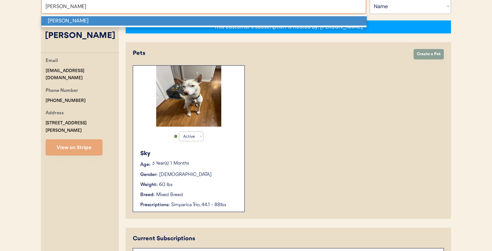
click at [223, 20] on p "[PERSON_NAME]" at bounding box center [203, 20] width 325 height 9
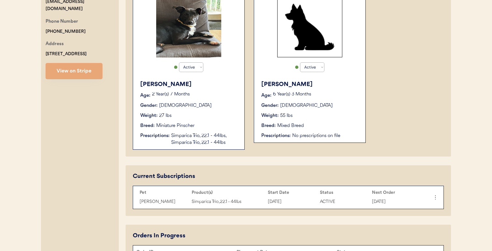
scroll to position [152, 0]
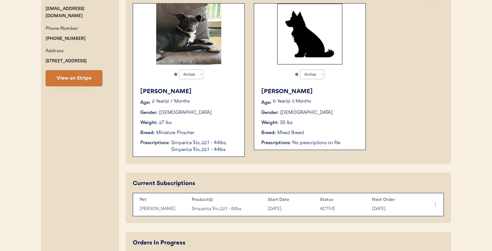
click at [88, 80] on button "View on Stripe" at bounding box center [74, 78] width 57 height 16
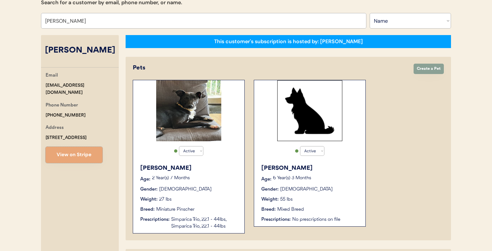
scroll to position [50, 0]
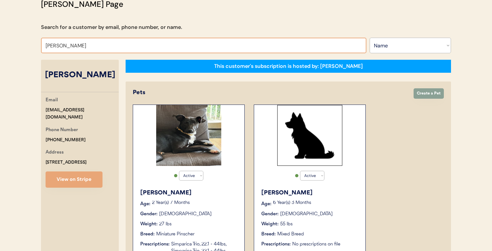
click at [167, 39] on input "[PERSON_NAME]" at bounding box center [203, 46] width 325 height 16
paste input "[PERSON_NAME]"
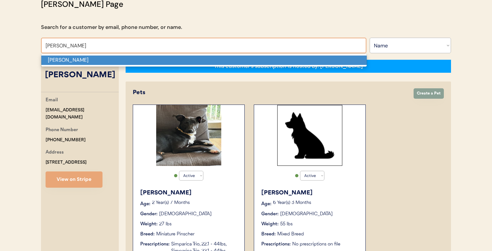
click at [162, 57] on p "[PERSON_NAME]" at bounding box center [203, 60] width 325 height 9
type input "[PERSON_NAME]"
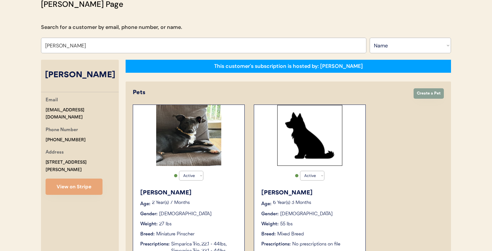
select select "true"
select select "false"
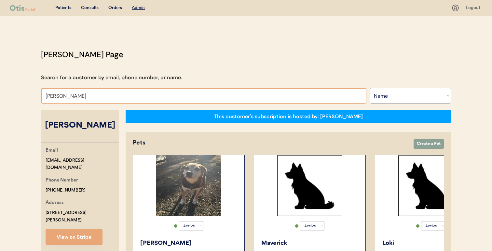
paste input "[PERSON_NAME]"
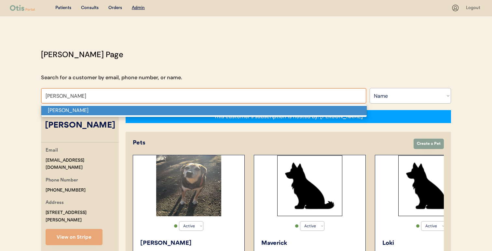
click at [164, 113] on p "[PERSON_NAME]" at bounding box center [203, 110] width 325 height 9
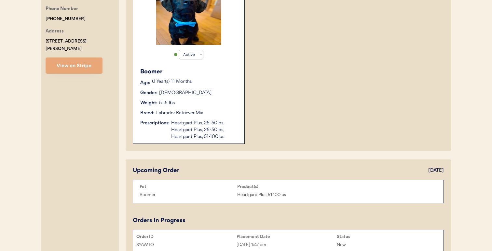
scroll to position [171, 0]
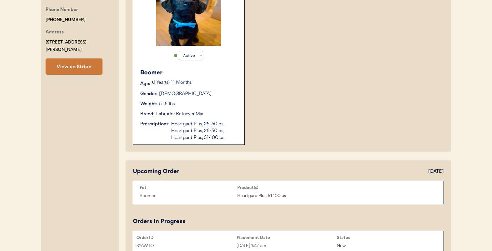
type input "[PERSON_NAME]"
click at [89, 60] on button "View on Stripe" at bounding box center [74, 67] width 57 height 16
